Goal: Information Seeking & Learning: Learn about a topic

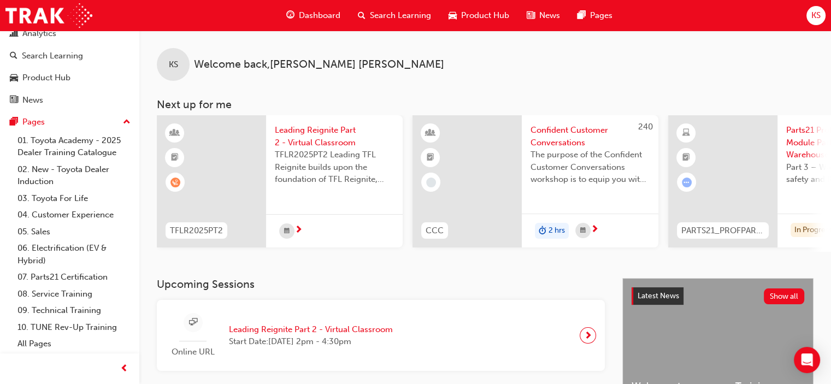
click at [408, 275] on div "KS Welcome back , Kyle Simpson Next up for me TFLR2025PT2 Leading Reignite Part…" at bounding box center [485, 155] width 692 height 248
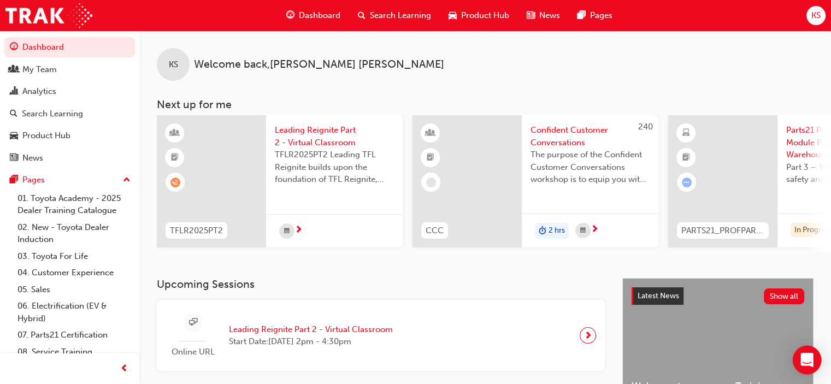
click at [811, 365] on icon "Open Intercom Messenger" at bounding box center [807, 360] width 13 height 14
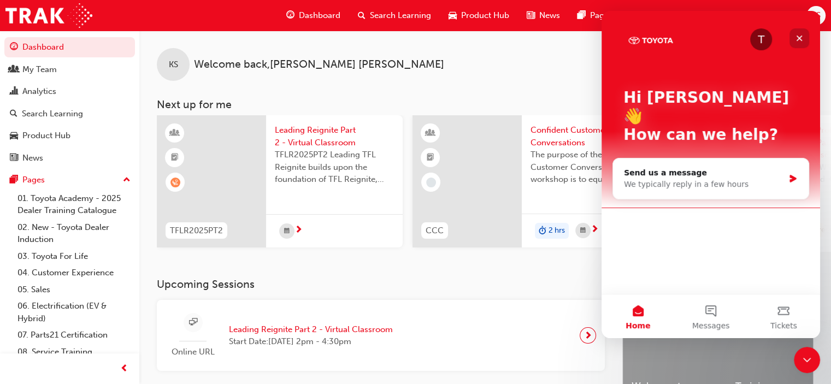
click at [800, 37] on icon "Close" at bounding box center [800, 39] width 6 height 6
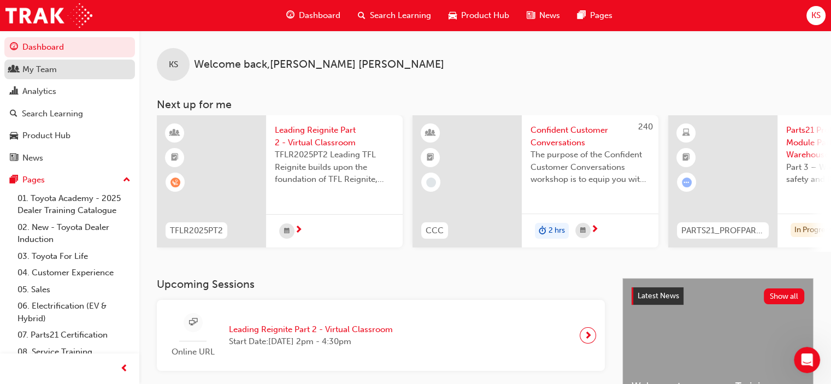
click at [51, 76] on link "My Team" at bounding box center [69, 70] width 131 height 20
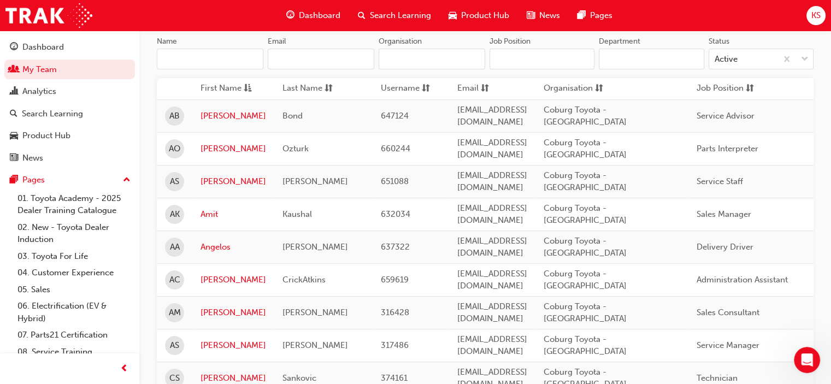
scroll to position [109, 0]
click at [208, 144] on link "Ahmet" at bounding box center [234, 150] width 66 height 13
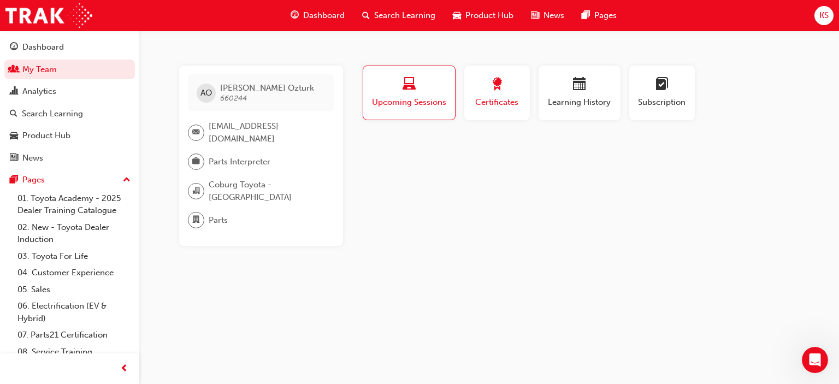
click at [506, 89] on div "button" at bounding box center [497, 86] width 49 height 17
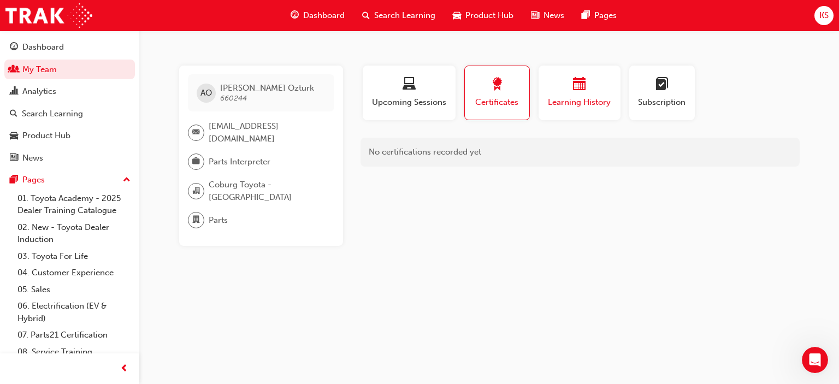
click at [573, 96] on span "Learning History" at bounding box center [580, 102] width 66 height 13
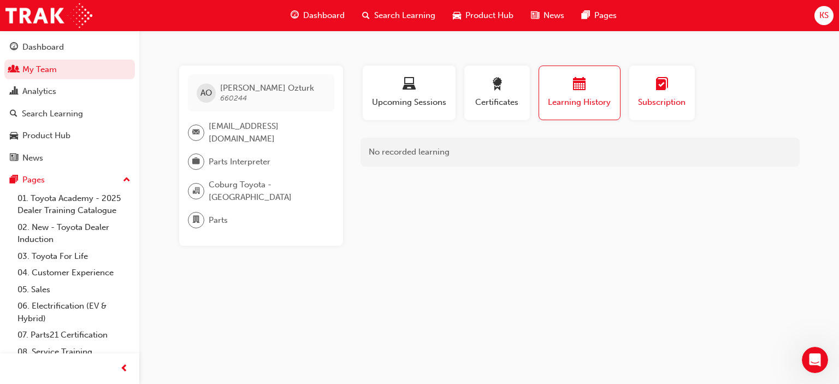
click at [672, 96] on span "Subscription" at bounding box center [662, 102] width 49 height 13
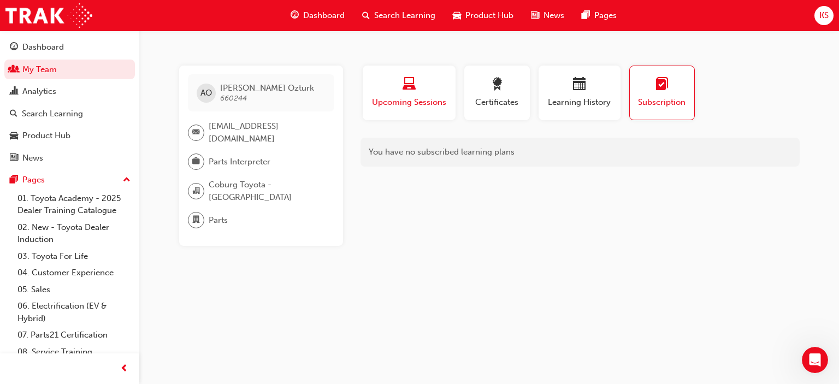
click at [413, 94] on div "Upcoming Sessions" at bounding box center [409, 93] width 76 height 31
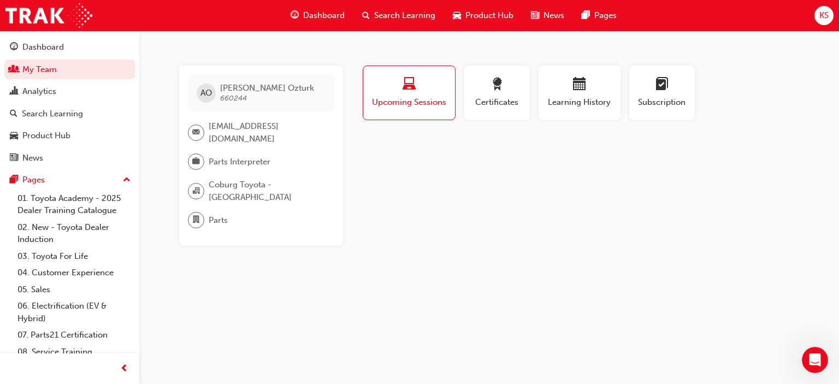
click at [396, 96] on div "Upcoming Sessions" at bounding box center [409, 93] width 75 height 31
click at [50, 48] on div "Dashboard" at bounding box center [43, 47] width 42 height 13
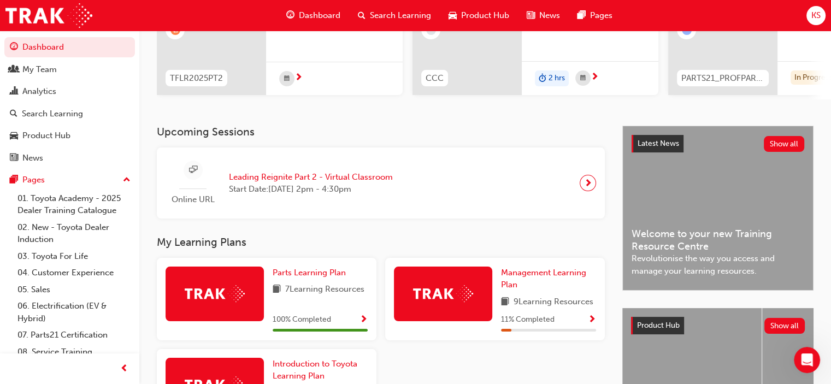
scroll to position [55, 0]
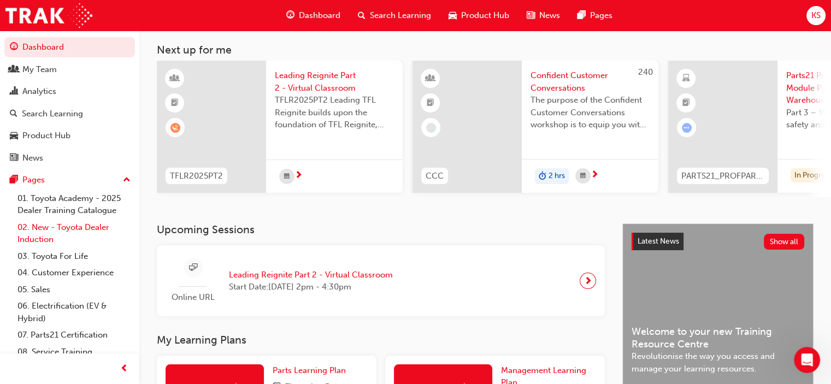
click at [46, 228] on link "02. New - Toyota Dealer Induction" at bounding box center [74, 233] width 122 height 29
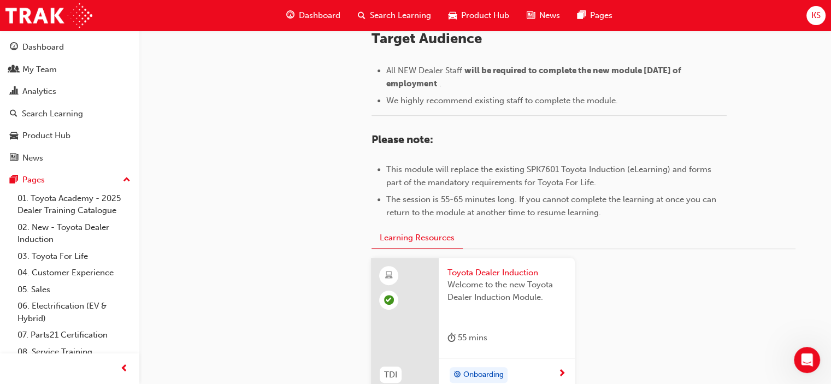
scroll to position [595, 0]
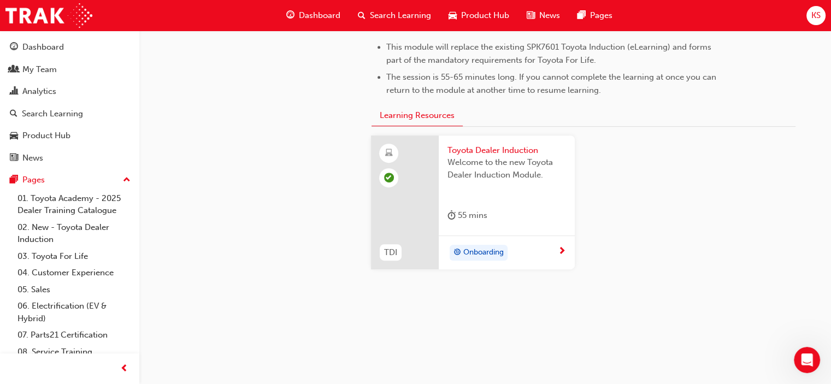
click at [561, 250] on span "next-icon" at bounding box center [562, 252] width 8 height 10
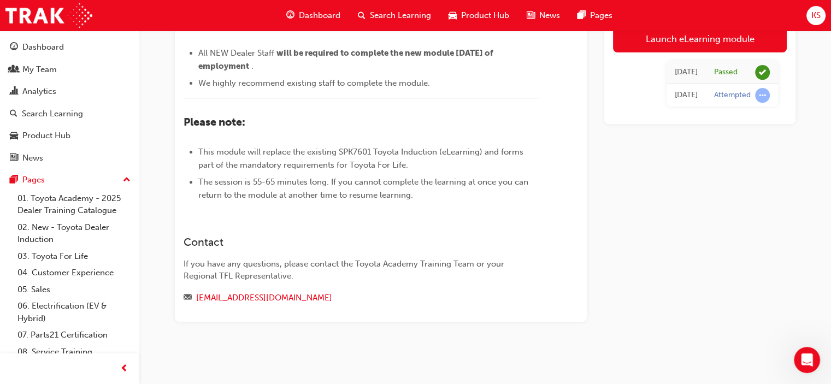
scroll to position [491, 0]
drag, startPoint x: 291, startPoint y: 299, endPoint x: 196, endPoint y: 303, distance: 95.2
click at [196, 303] on div "training@toyota.com.au" at bounding box center [361, 298] width 355 height 14
copy link "training@toyota.com.au"
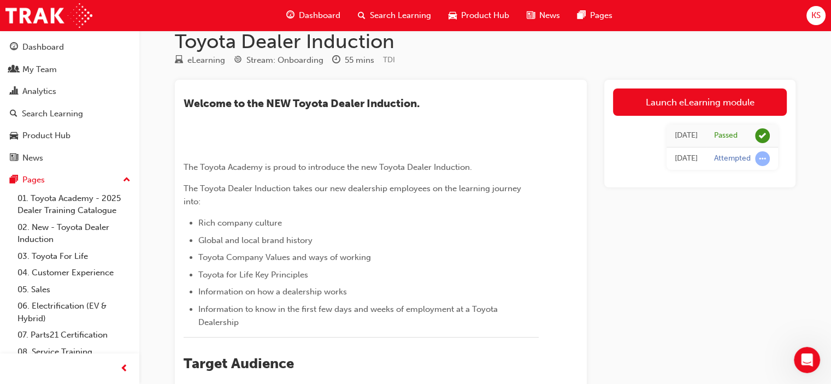
scroll to position [0, 0]
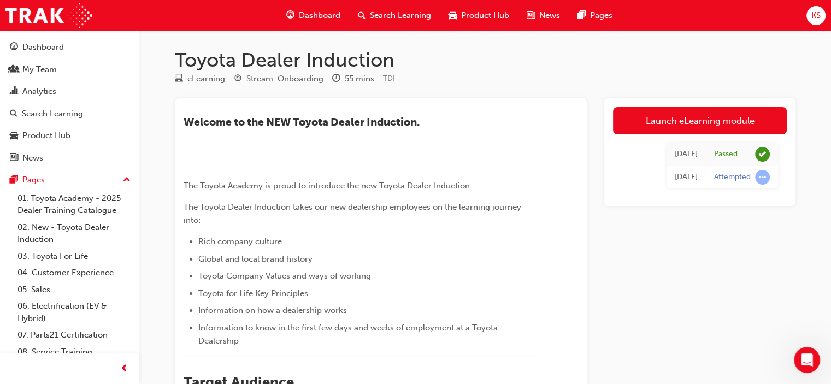
click at [470, 91] on div "Toyota Dealer Induction eLearning Stream: Onboarding 55 mins TDI ​Welcome to th…" at bounding box center [485, 383] width 656 height 670
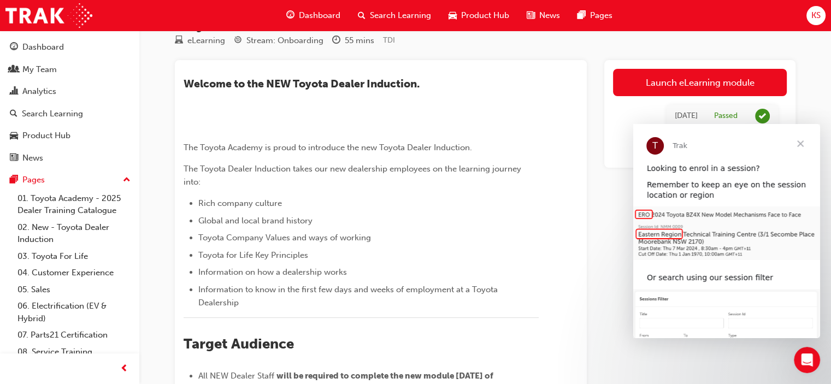
scroll to position [55, 0]
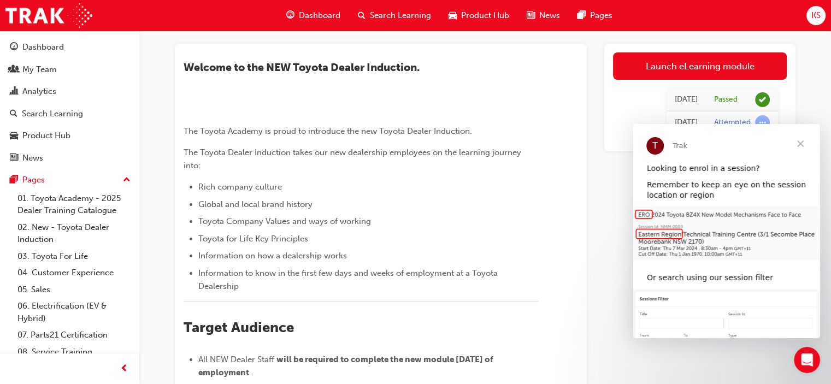
click at [807, 144] on span "Close" at bounding box center [800, 143] width 39 height 39
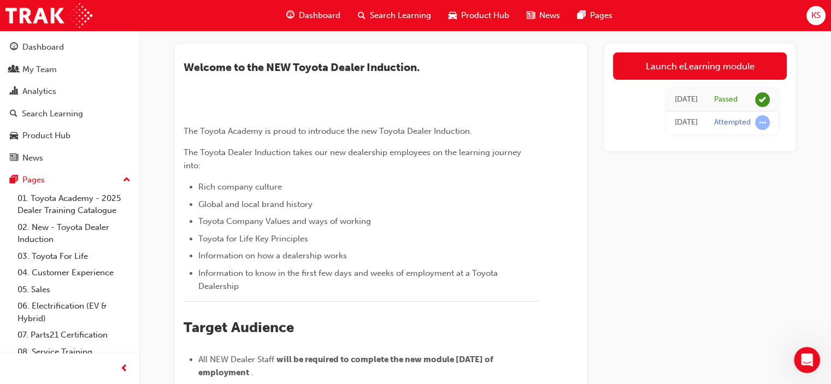
scroll to position [0, 0]
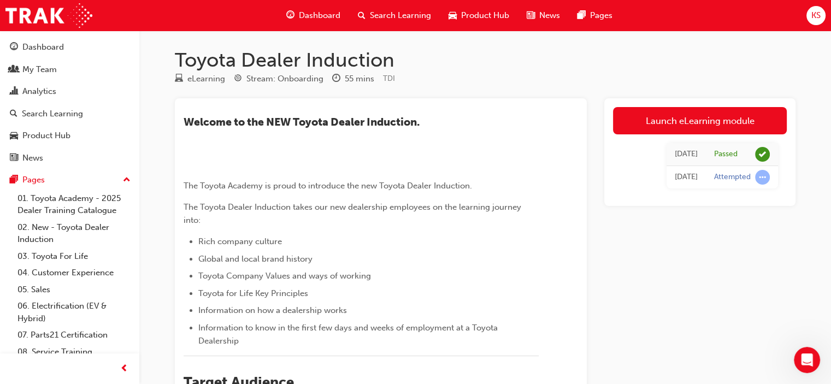
click at [322, 11] on span "Dashboard" at bounding box center [320, 15] width 42 height 13
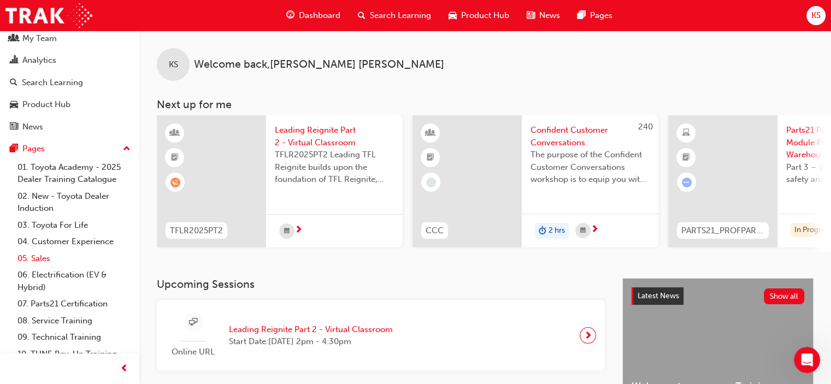
scroll to position [58, 0]
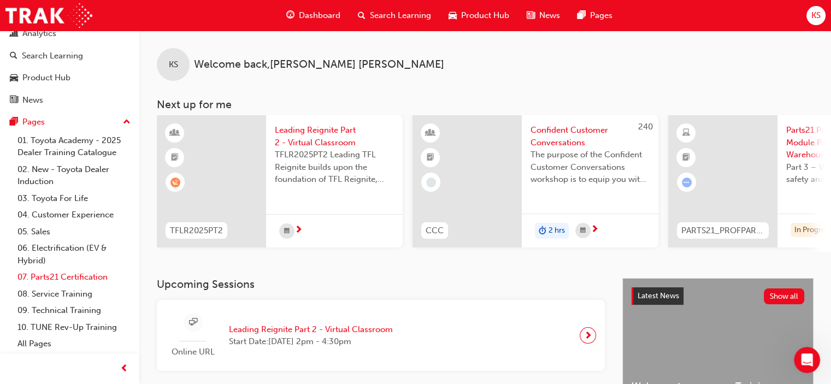
click at [57, 278] on link "07. Parts21 Certification" at bounding box center [74, 277] width 122 height 17
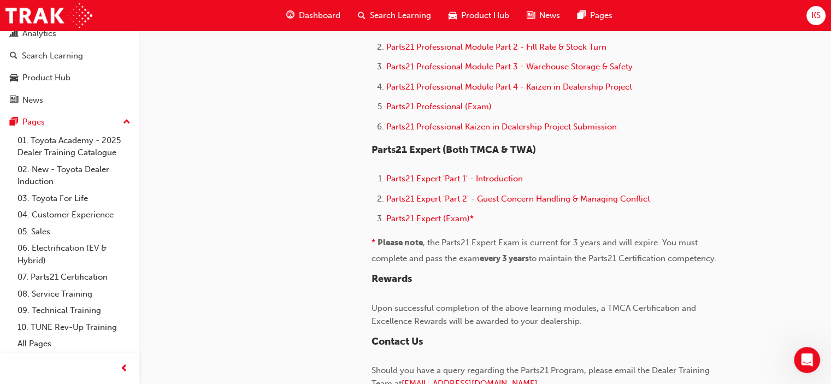
scroll to position [695, 0]
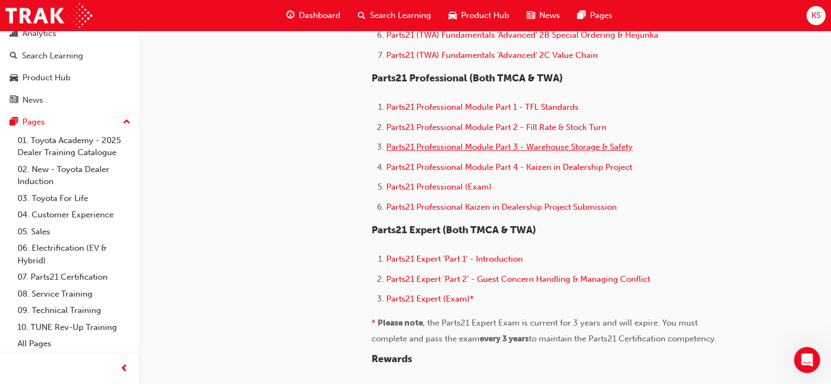
click at [577, 145] on span "Parts21 Professional Module Part 3 - Warehouse Storage & Safety" at bounding box center [509, 147] width 246 height 10
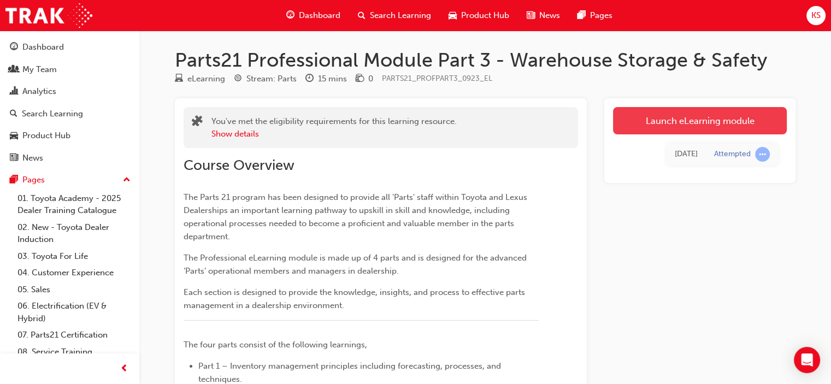
click at [681, 124] on link "Launch eLearning module" at bounding box center [700, 120] width 174 height 27
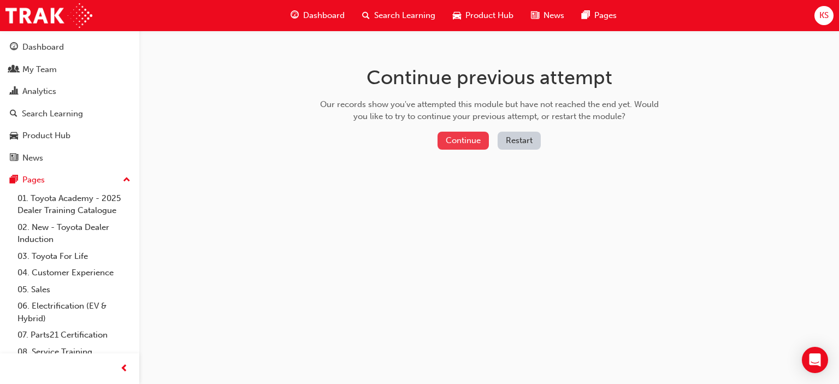
click at [468, 142] on button "Continue" at bounding box center [463, 141] width 51 height 18
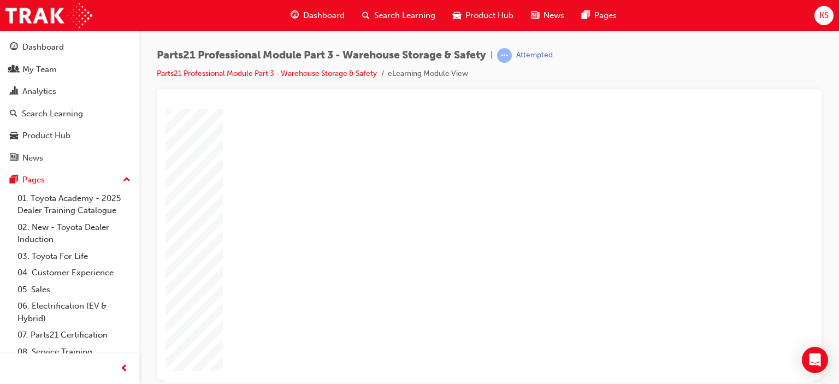
scroll to position [81, 0]
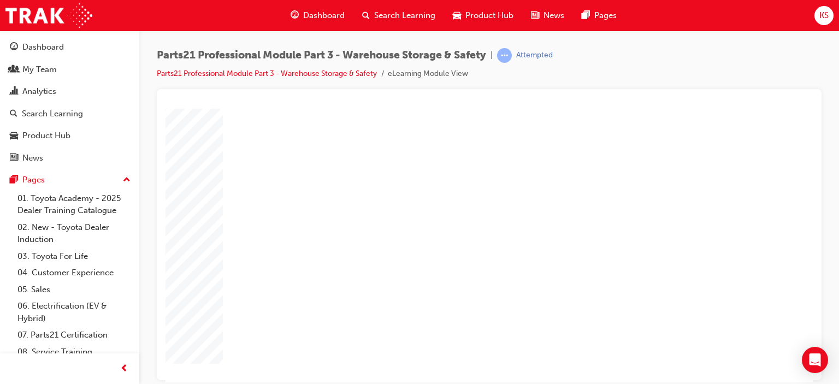
drag, startPoint x: 385, startPoint y: 305, endPoint x: 594, endPoint y: 328, distance: 210.0
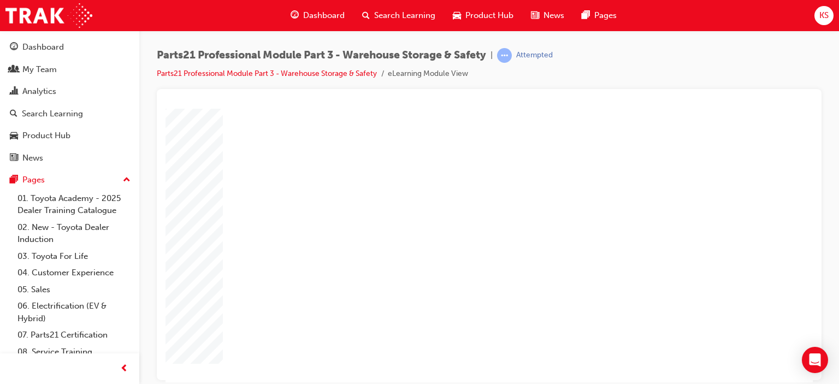
type input "12"
